Goal: Navigation & Orientation: Find specific page/section

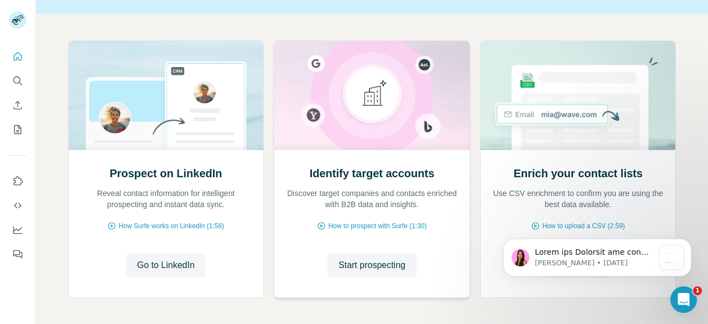
scroll to position [86, 0]
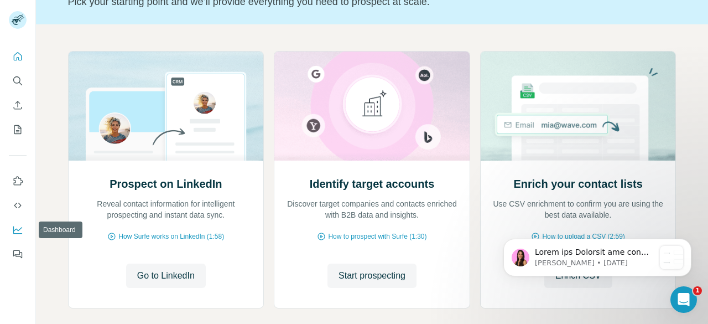
click at [20, 230] on icon "Dashboard" at bounding box center [17, 229] width 11 height 11
click at [584, 254] on p "Notification stack" at bounding box center [594, 252] width 119 height 11
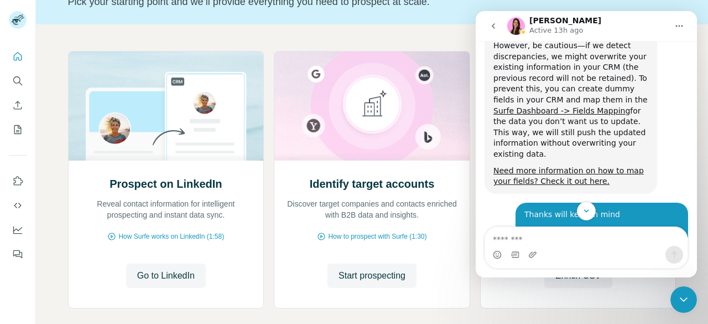
scroll to position [2310, 0]
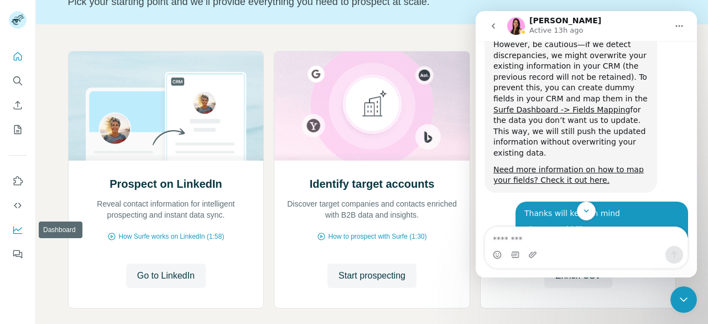
click at [15, 227] on icon "Dashboard" at bounding box center [17, 229] width 11 height 11
click at [681, 304] on icon "Close Intercom Messenger" at bounding box center [683, 299] width 13 height 13
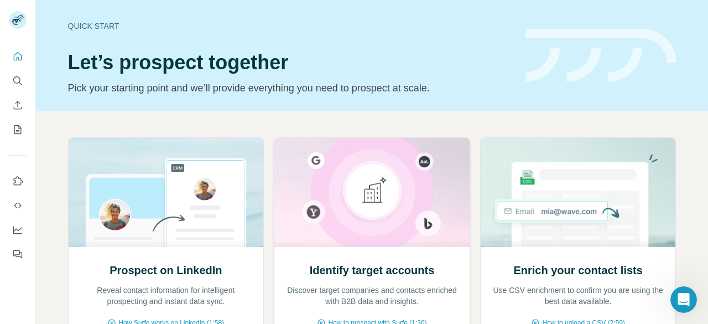
scroll to position [142, 0]
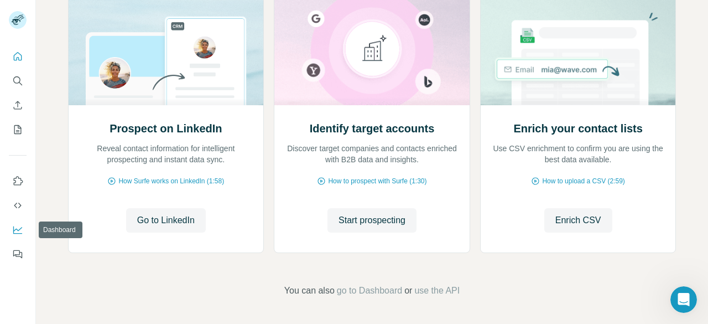
click at [13, 228] on icon "Dashboard" at bounding box center [17, 230] width 9 height 8
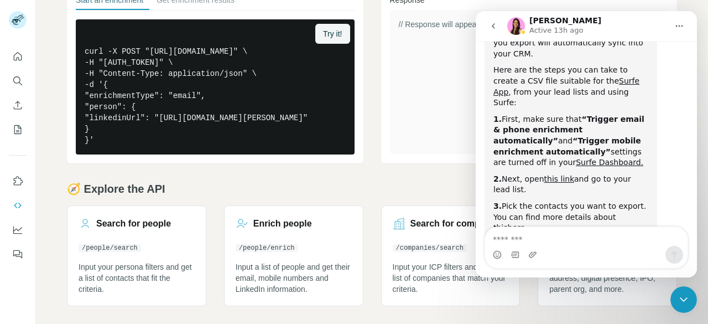
scroll to position [3037, 0]
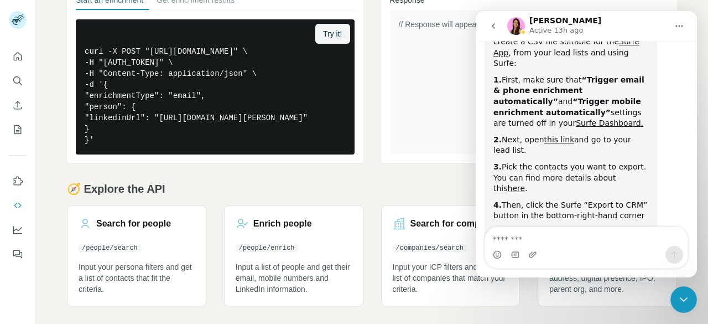
click at [687, 303] on icon "Close Intercom Messenger" at bounding box center [683, 299] width 13 height 13
